Goal: Task Accomplishment & Management: Complete application form

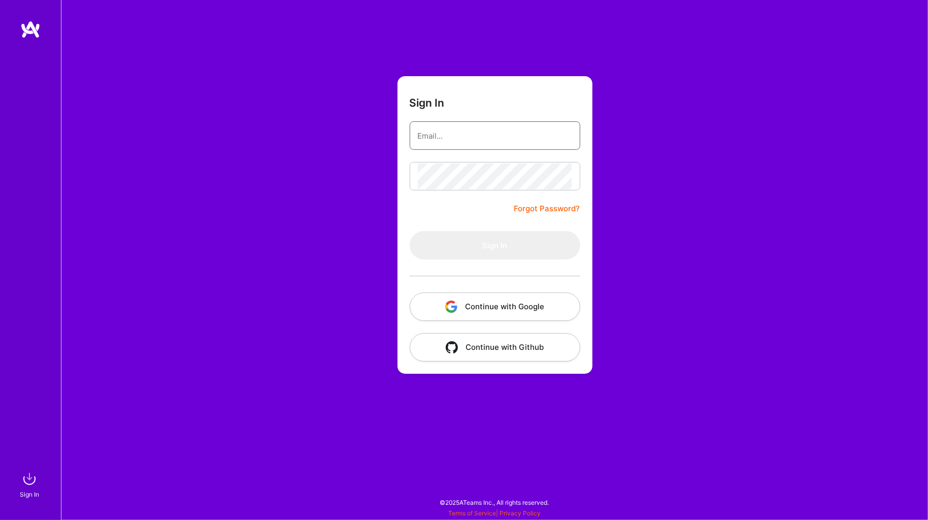
type input "[PERSON_NAME][EMAIL_ADDRESS][PERSON_NAME][DOMAIN_NAME]"
click at [495, 245] on button "Sign In" at bounding box center [495, 245] width 171 height 28
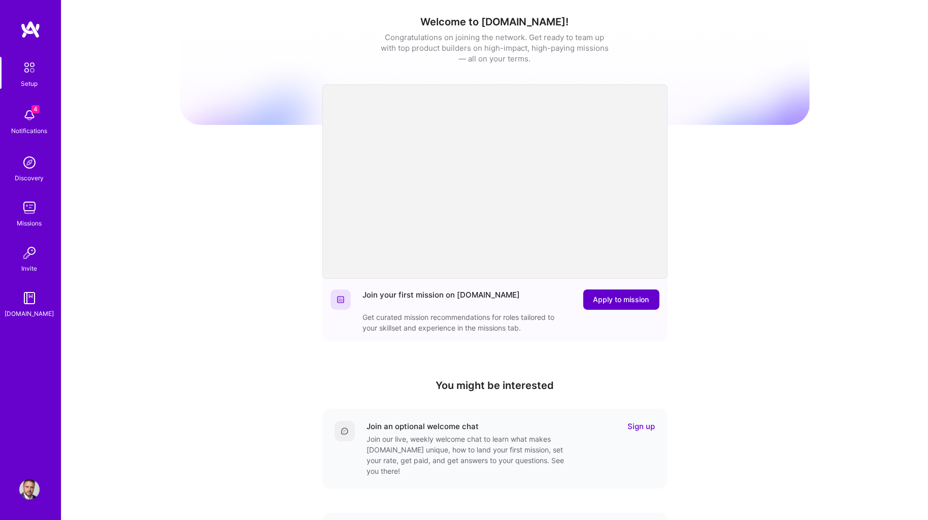
click at [629, 296] on span "Apply to mission" at bounding box center [622, 299] width 56 height 10
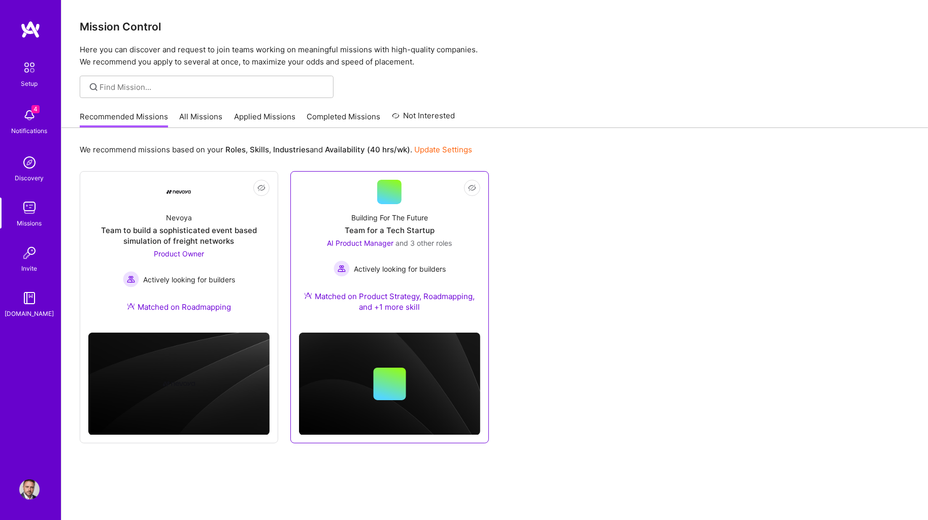
click at [326, 206] on div "Building For The Future Team for a Tech Startup AI Product Manager and 3 other …" at bounding box center [389, 264] width 181 height 120
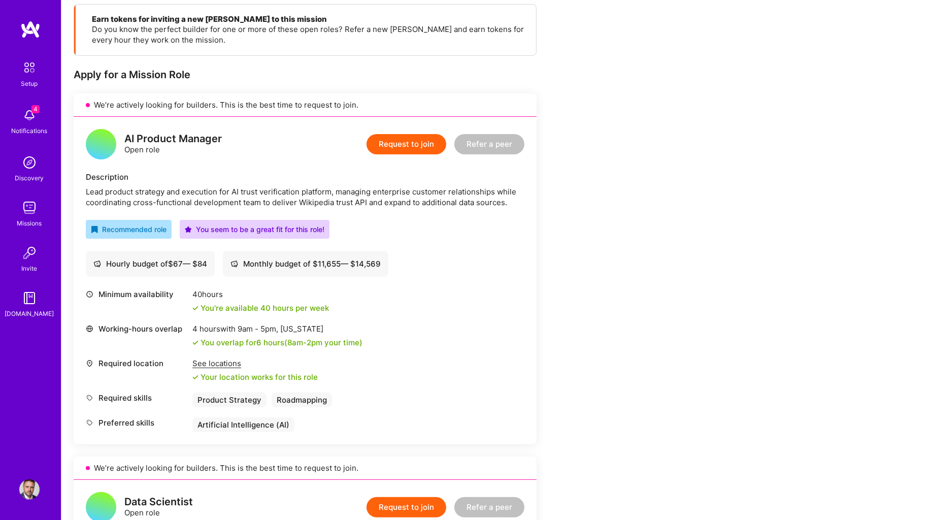
scroll to position [133, 0]
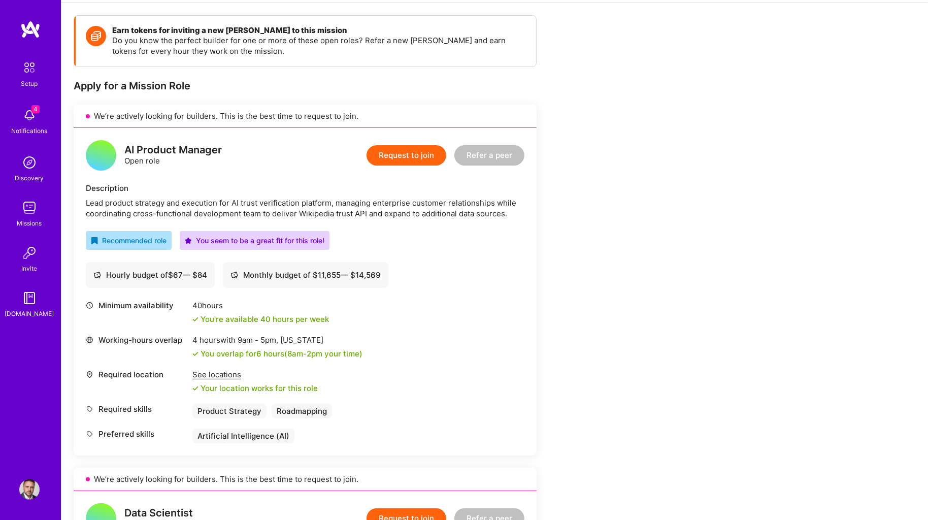
click at [400, 150] on button "Request to join" at bounding box center [407, 155] width 80 height 20
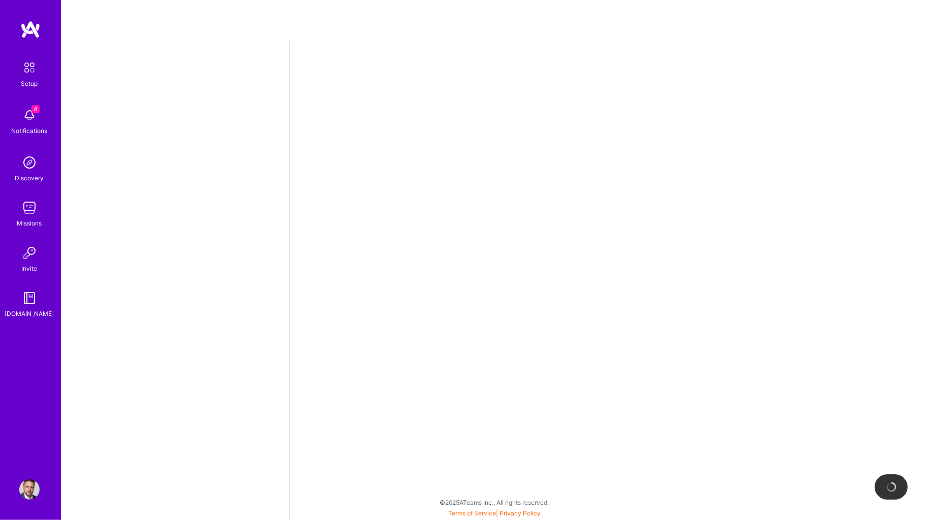
select select "US"
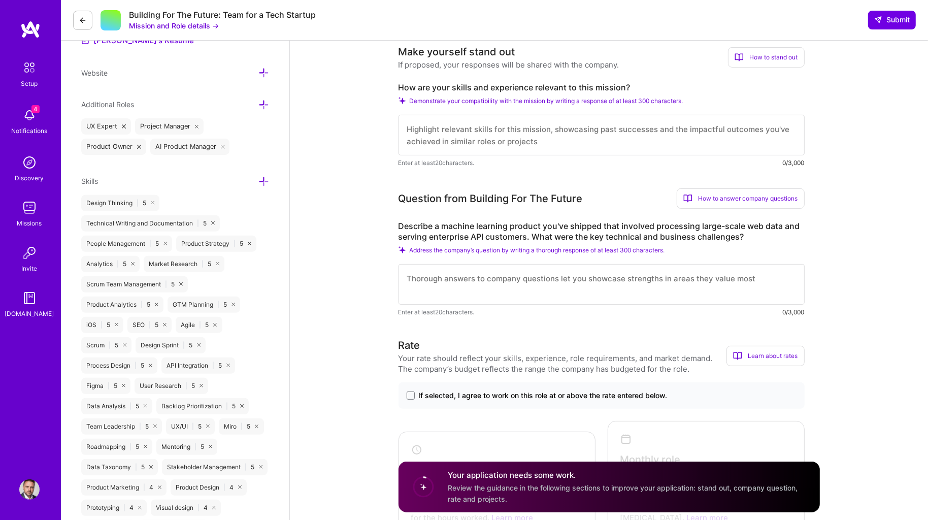
scroll to position [306, 0]
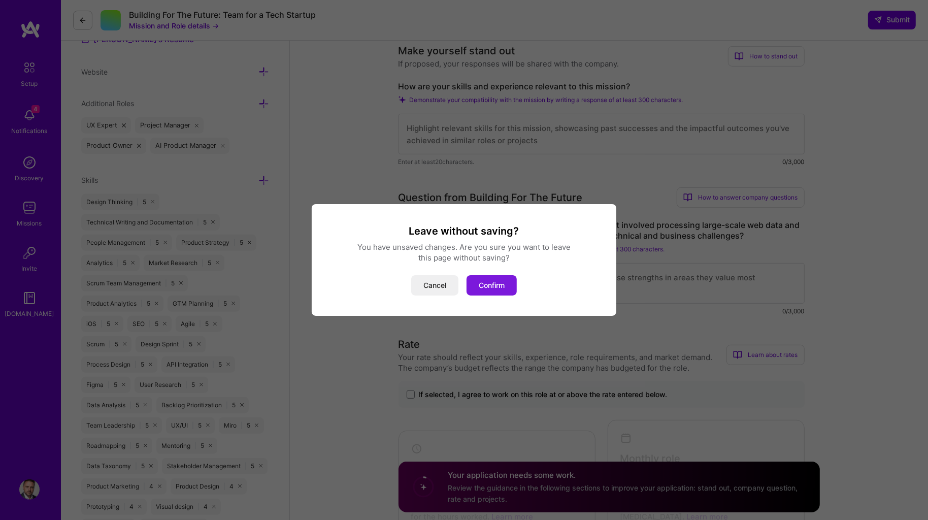
click at [488, 281] on button "Confirm" at bounding box center [492, 285] width 50 height 20
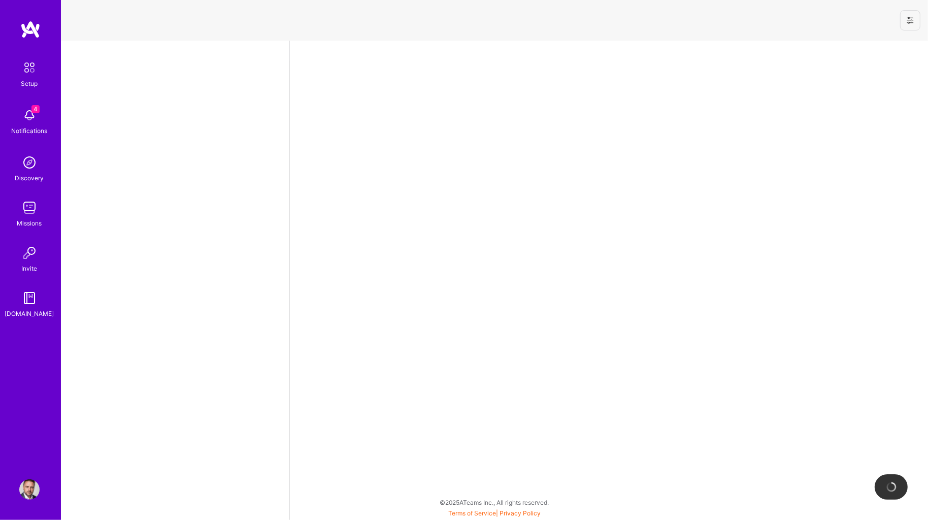
select select "US"
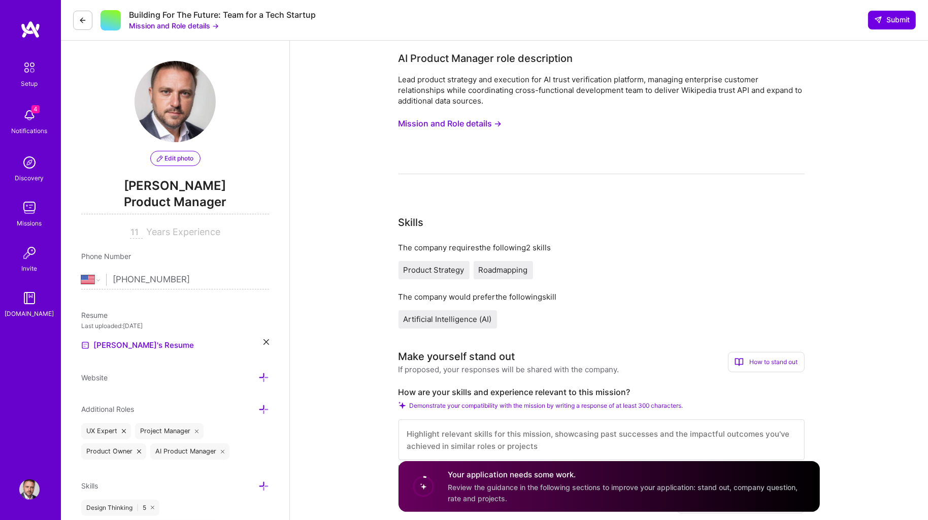
click at [31, 208] on img at bounding box center [29, 208] width 20 height 20
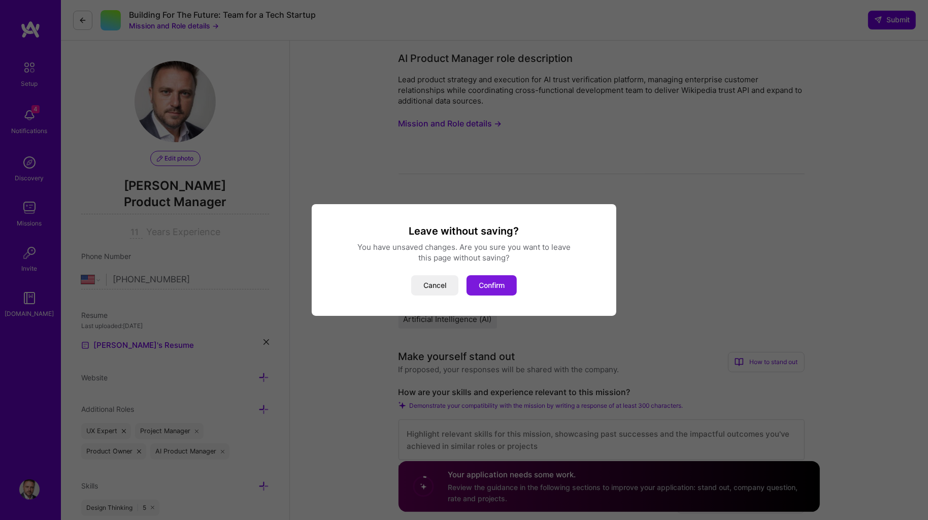
click at [500, 289] on button "Confirm" at bounding box center [492, 285] width 50 height 20
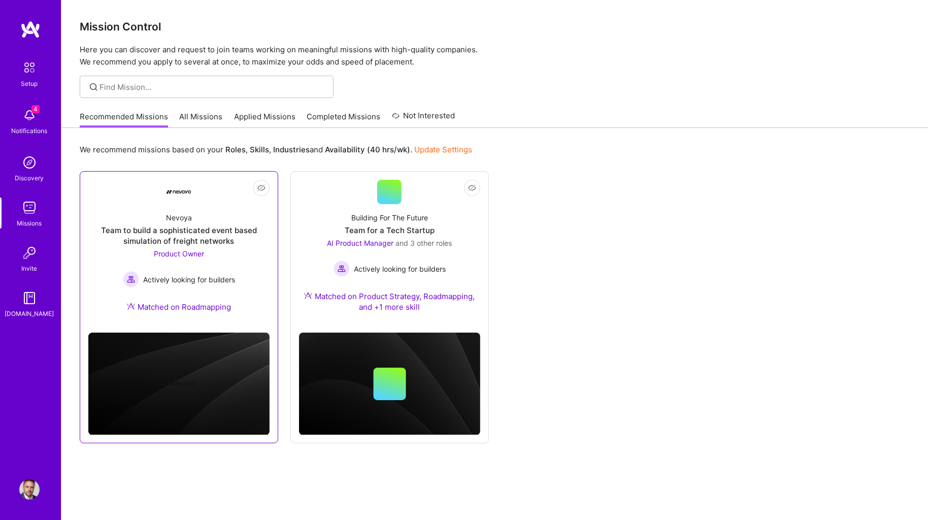
click at [182, 227] on div "Team to build a sophisticated event based simulation of freight networks" at bounding box center [178, 235] width 181 height 21
